Goal: Find contact information: Find contact information

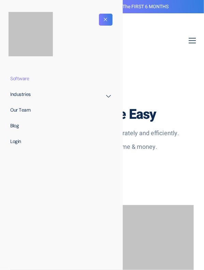
click at [191, 126] on div "Time Tracking Made Easy Our software helps you pay your staff accurately and ef…" at bounding box center [101, 138] width 197 height 101
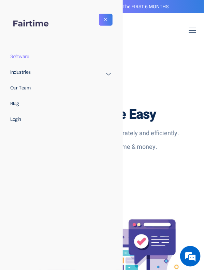
click at [179, 50] on section "Software Industries Aged Care Award Schads Award Clerks Private Sector Award Le…" at bounding box center [102, 41] width 204 height 55
click at [110, 16] on button "close-menu" at bounding box center [106, 20] width 14 height 12
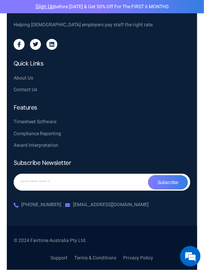
scroll to position [3365, 0]
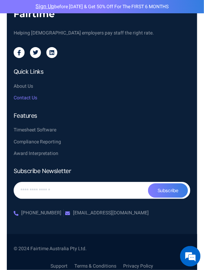
click at [31, 94] on span "Contact Us" at bounding box center [26, 98] width 24 height 8
